Goal: Ask a question

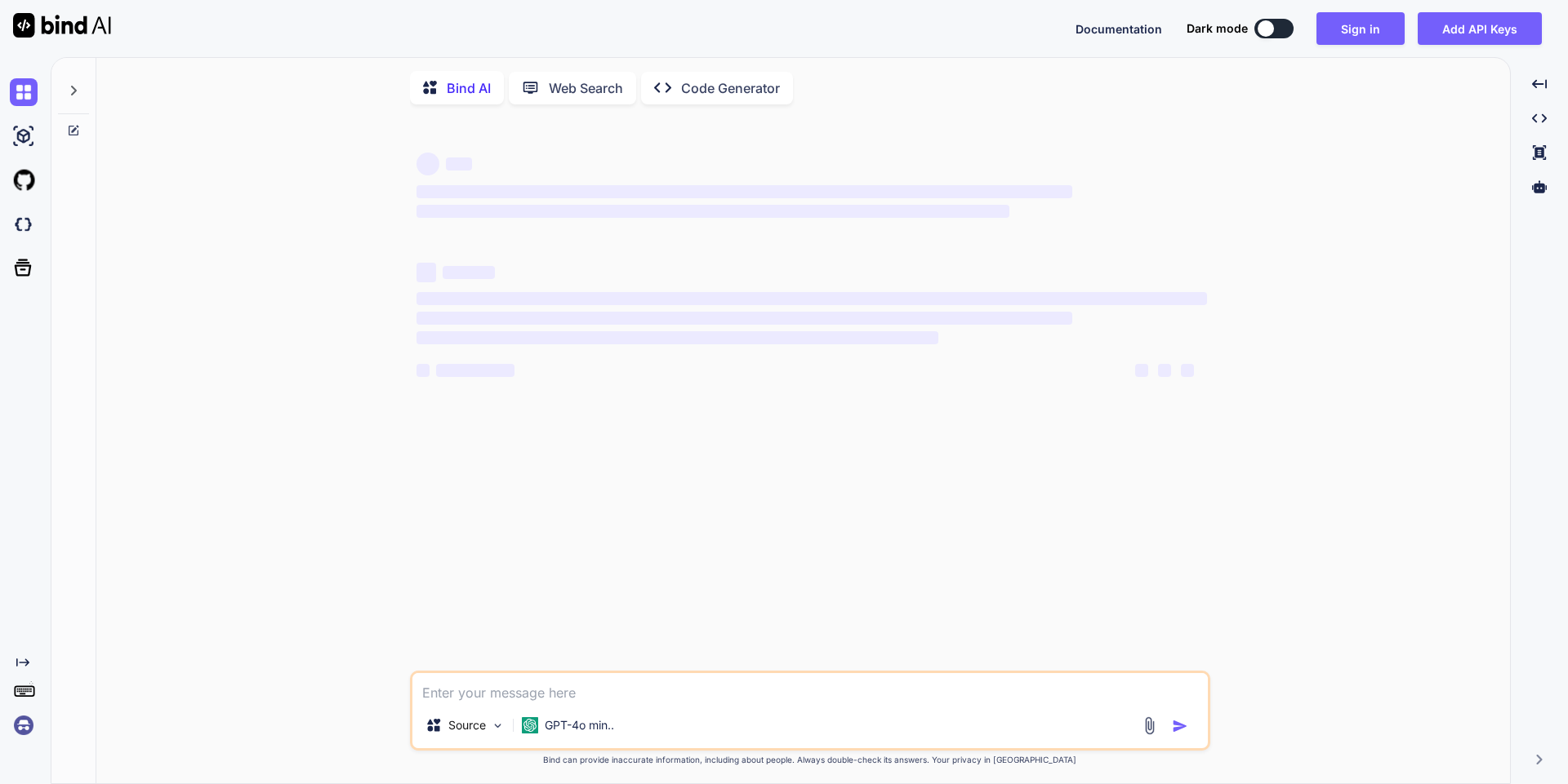
type textarea "x"
